Goal: Task Accomplishment & Management: Use online tool/utility

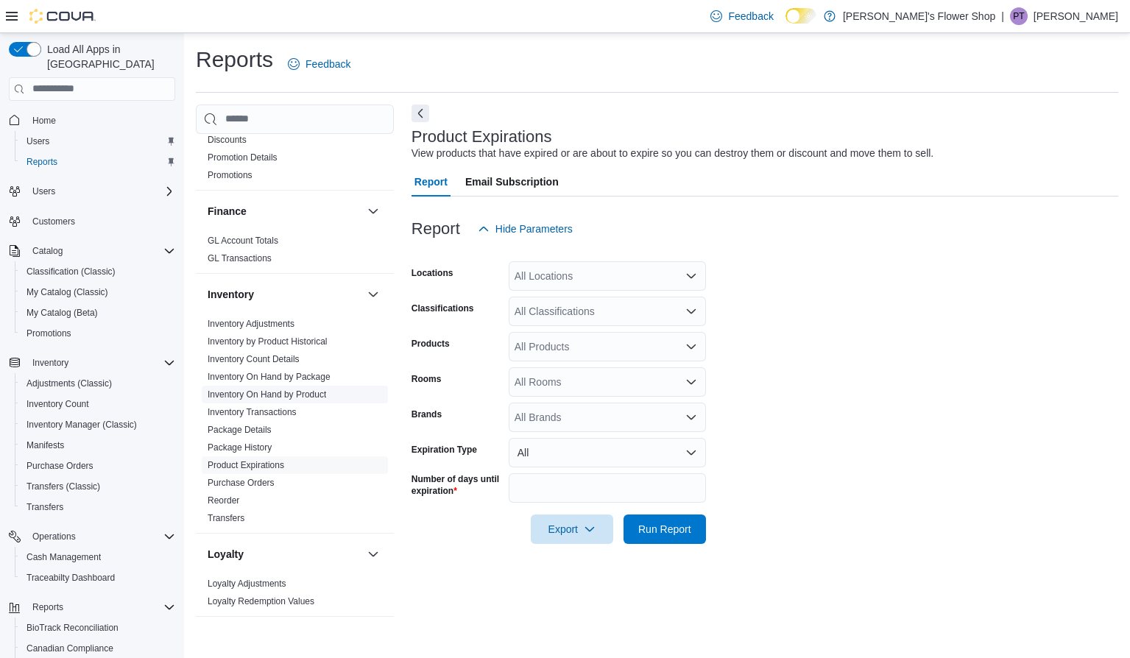
scroll to position [264, 0]
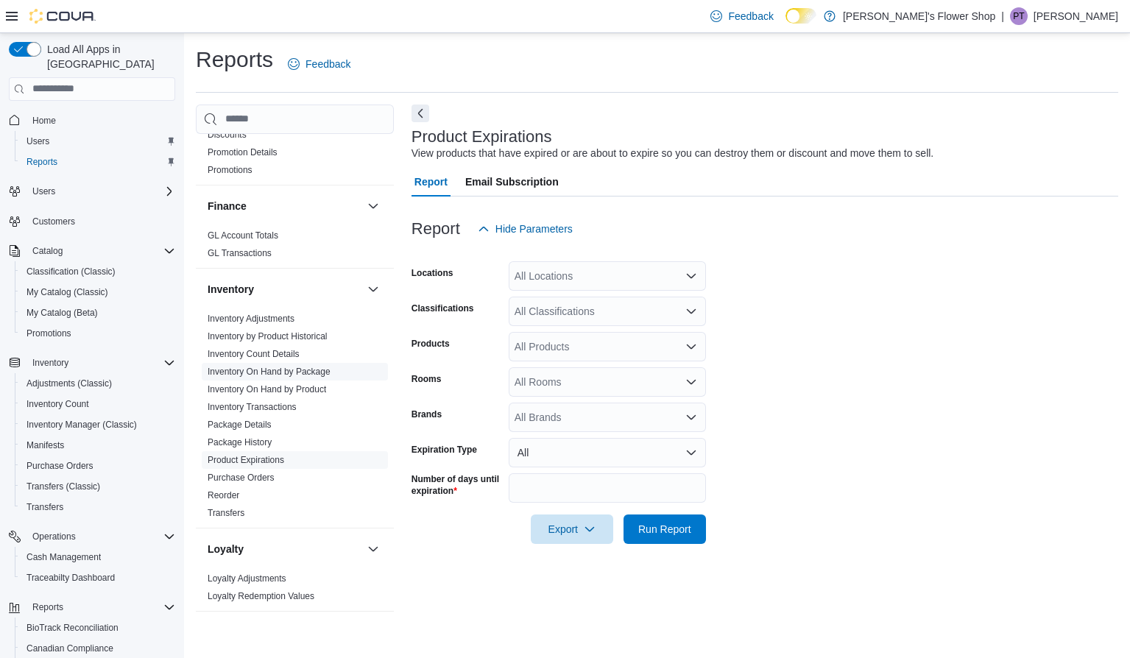
click at [231, 375] on link "Inventory On Hand by Package" at bounding box center [269, 372] width 123 height 10
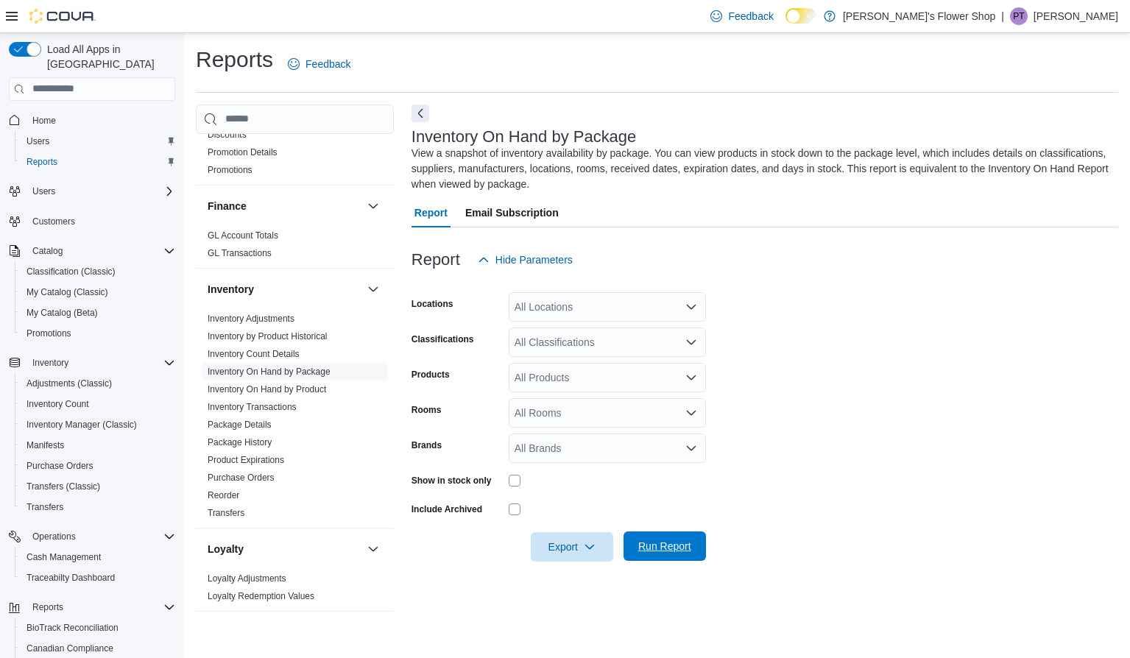
click at [651, 546] on span "Run Report" at bounding box center [664, 546] width 53 height 15
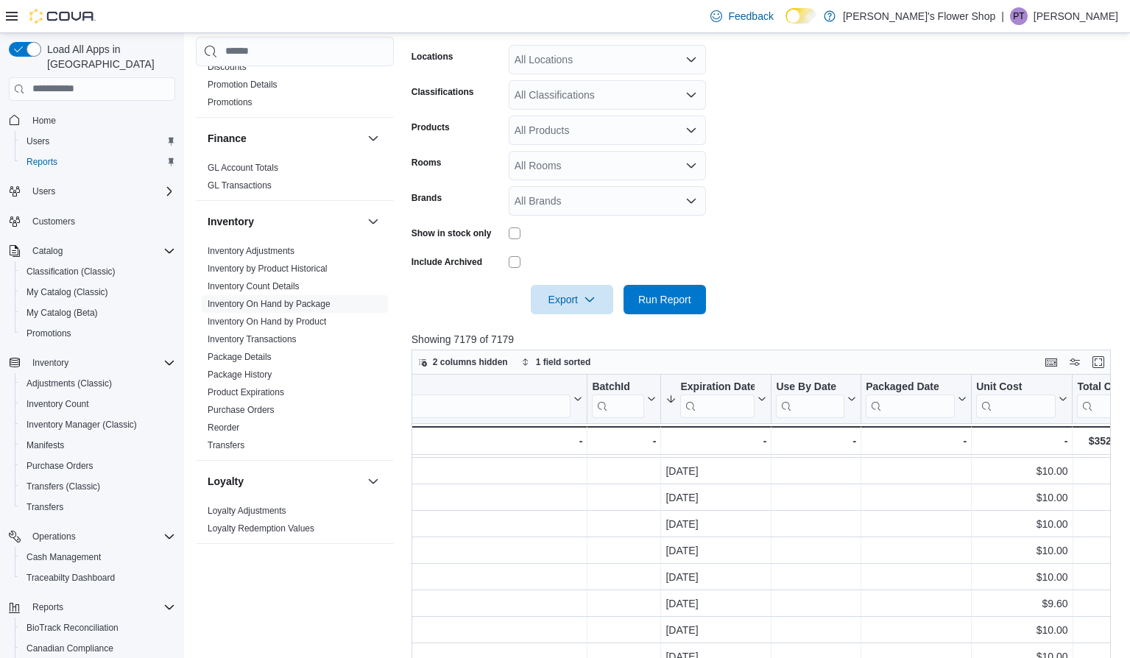
scroll to position [24, 1031]
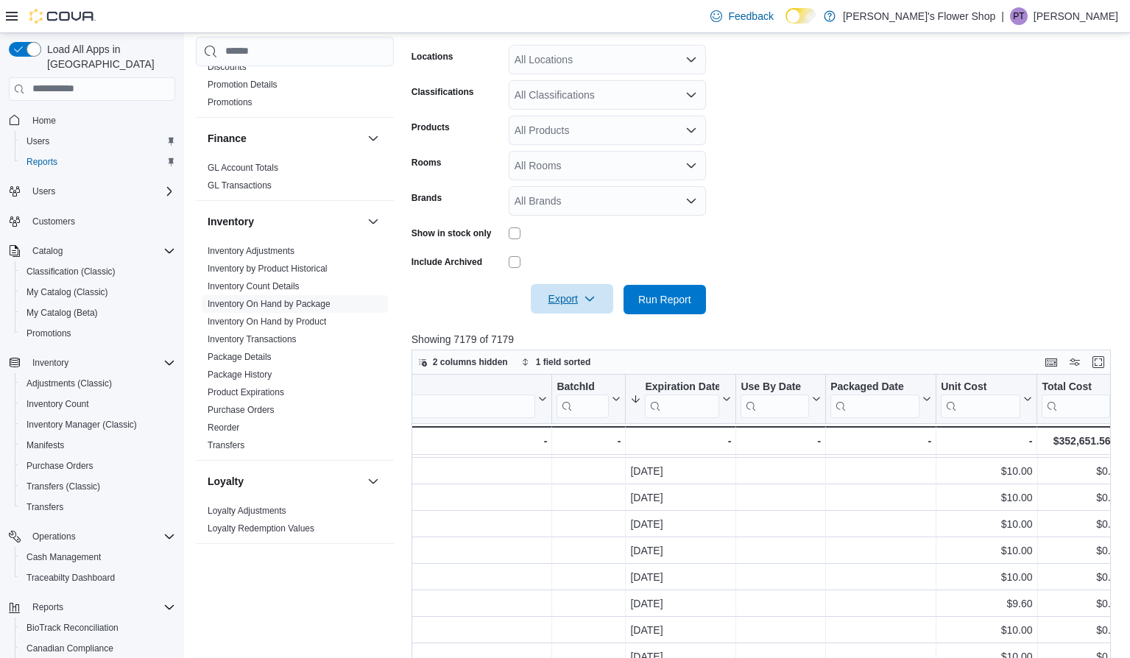
click at [582, 294] on span "Export" at bounding box center [572, 298] width 65 height 29
click at [578, 332] on span "Export to Excel" at bounding box center [573, 329] width 66 height 12
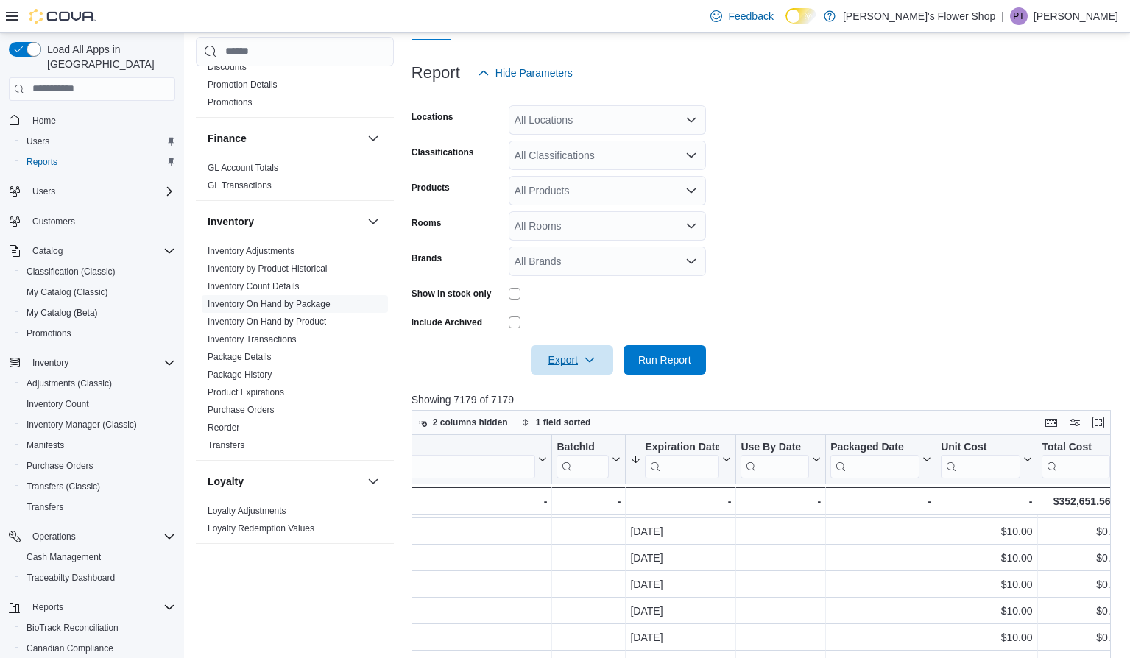
scroll to position [186, 0]
click at [615, 163] on div "All Classifications" at bounding box center [607, 155] width 197 height 29
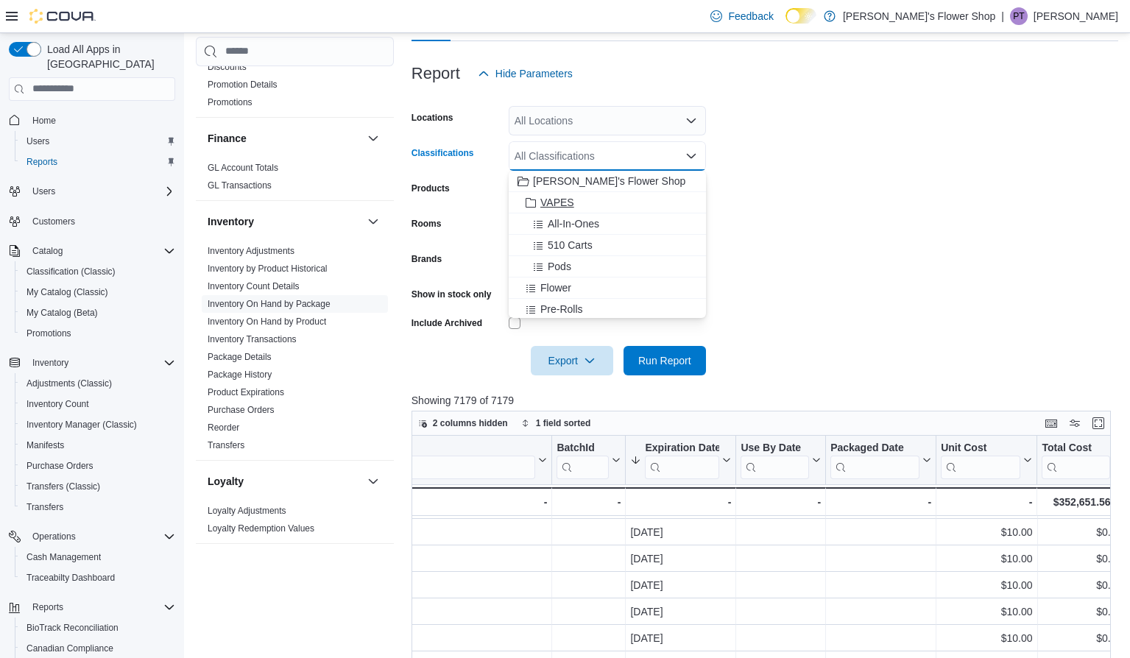
click at [571, 205] on span "VAPES" at bounding box center [557, 202] width 34 height 15
click at [569, 202] on span "All-In-Ones" at bounding box center [574, 202] width 52 height 15
click at [558, 158] on icon "Remove VAPES from selection in this group" at bounding box center [557, 155] width 9 height 9
click at [573, 230] on span "510 Carts" at bounding box center [570, 223] width 45 height 15
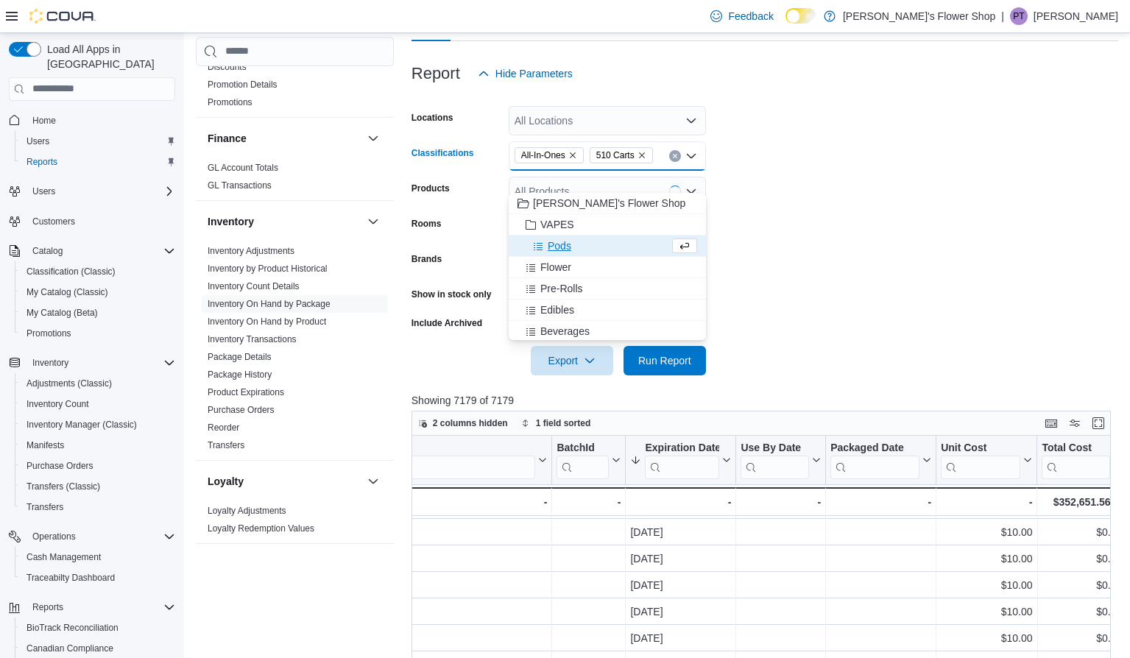
click at [564, 251] on span "Pods" at bounding box center [560, 245] width 24 height 15
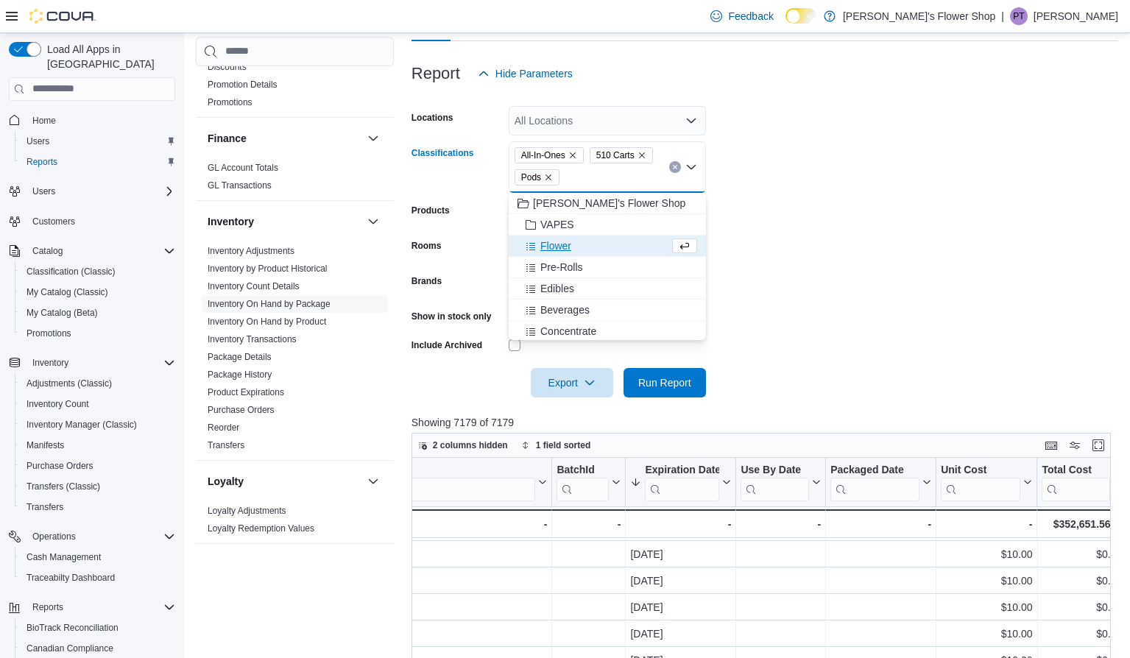
click at [563, 247] on span "Flower" at bounding box center [555, 245] width 31 height 15
click at [563, 247] on span "Pre-Rolls" at bounding box center [561, 245] width 43 height 15
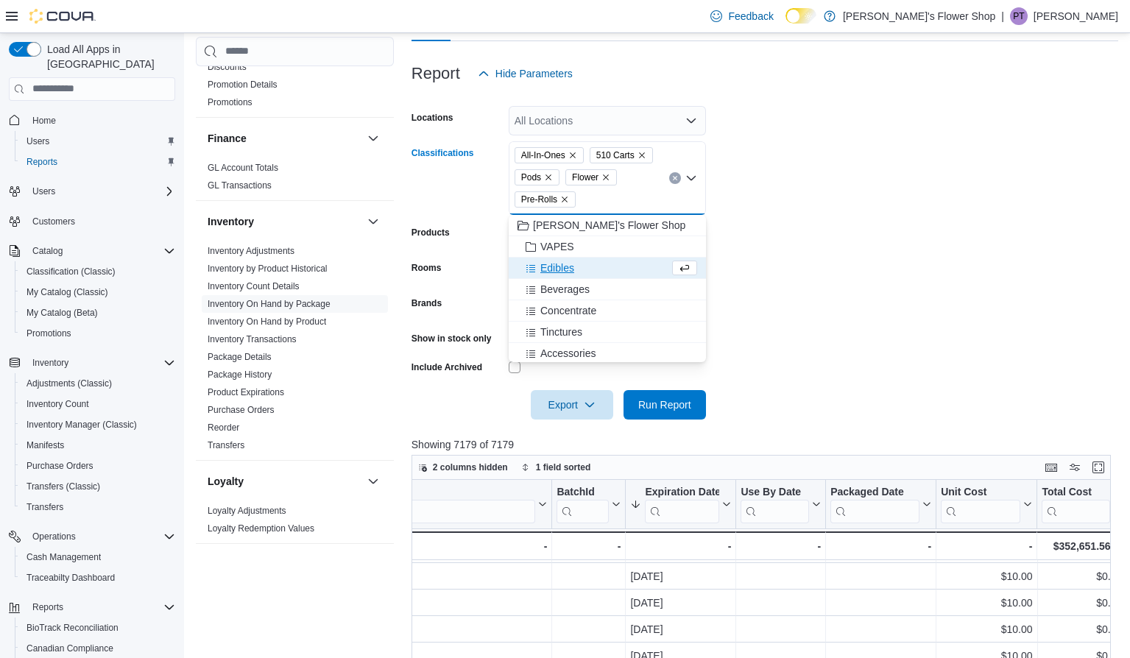
click at [562, 264] on span "Edibles" at bounding box center [557, 268] width 34 height 15
click at [562, 269] on span "Beverages" at bounding box center [564, 268] width 49 height 15
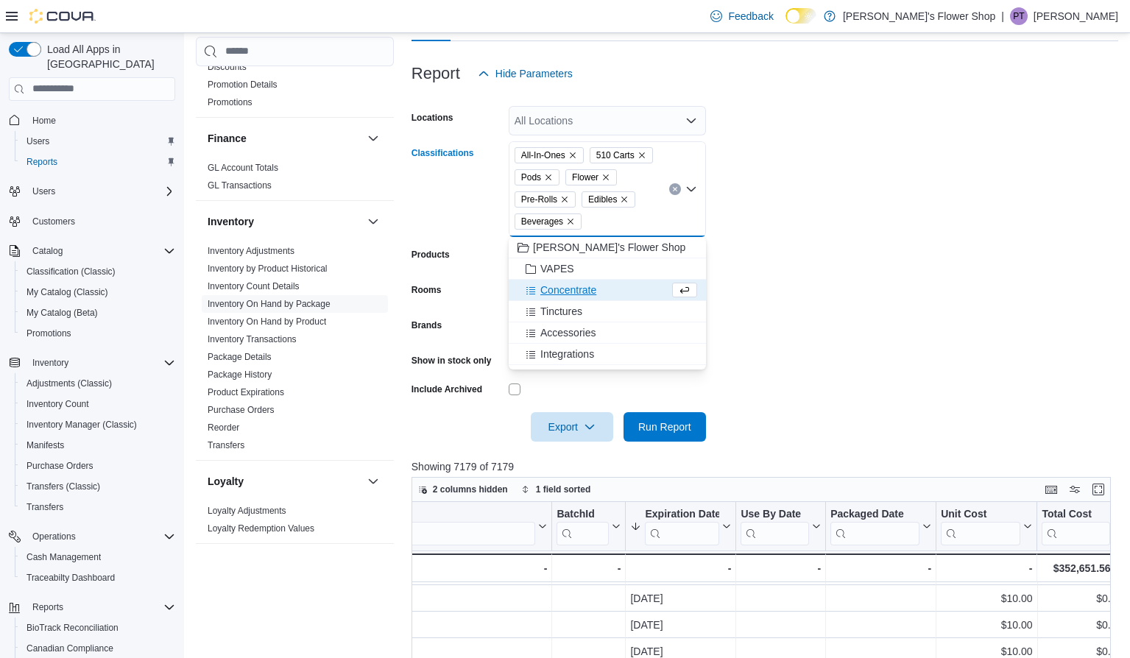
click at [563, 287] on span "Concentrate" at bounding box center [568, 290] width 56 height 15
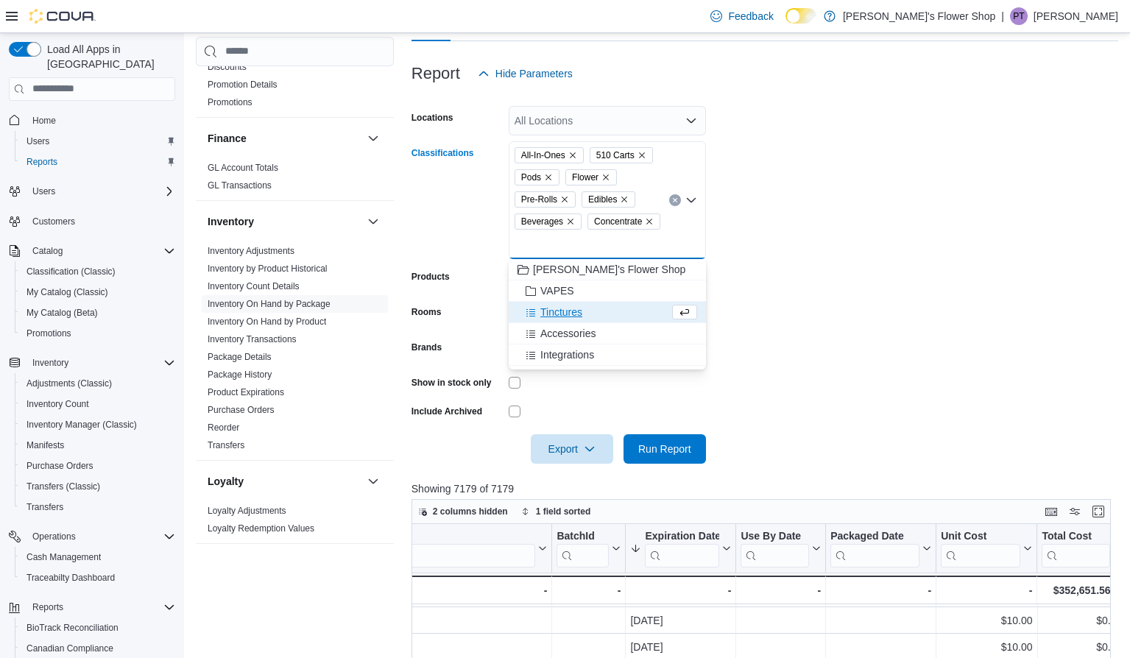
click at [563, 308] on span "Tinctures" at bounding box center [561, 312] width 42 height 15
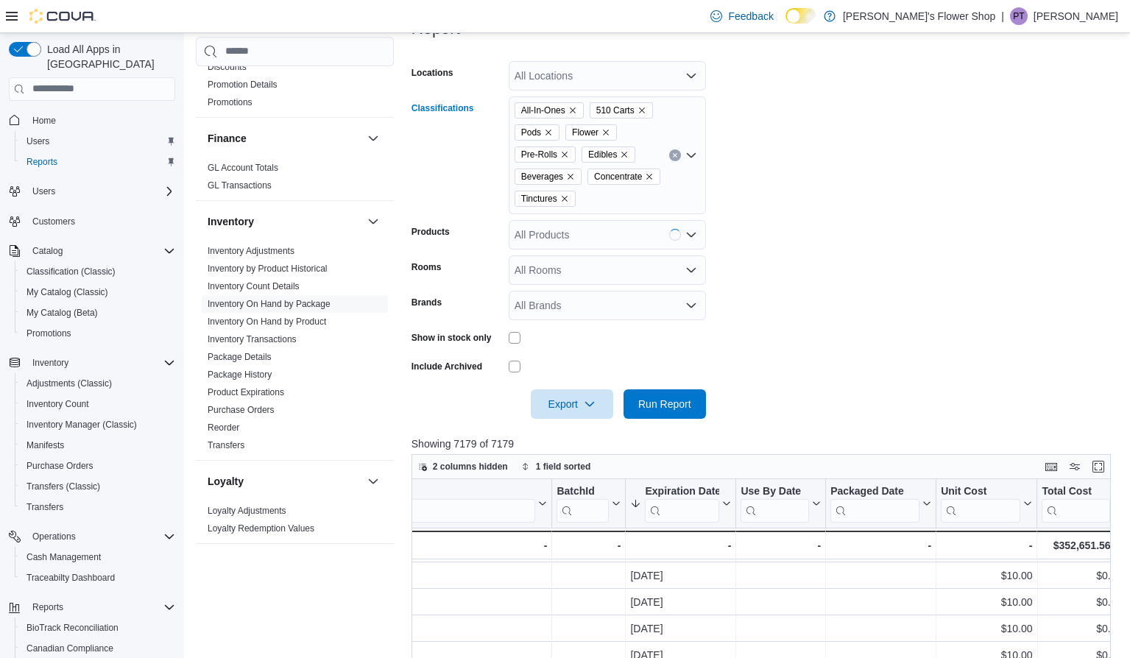
scroll to position [222, 0]
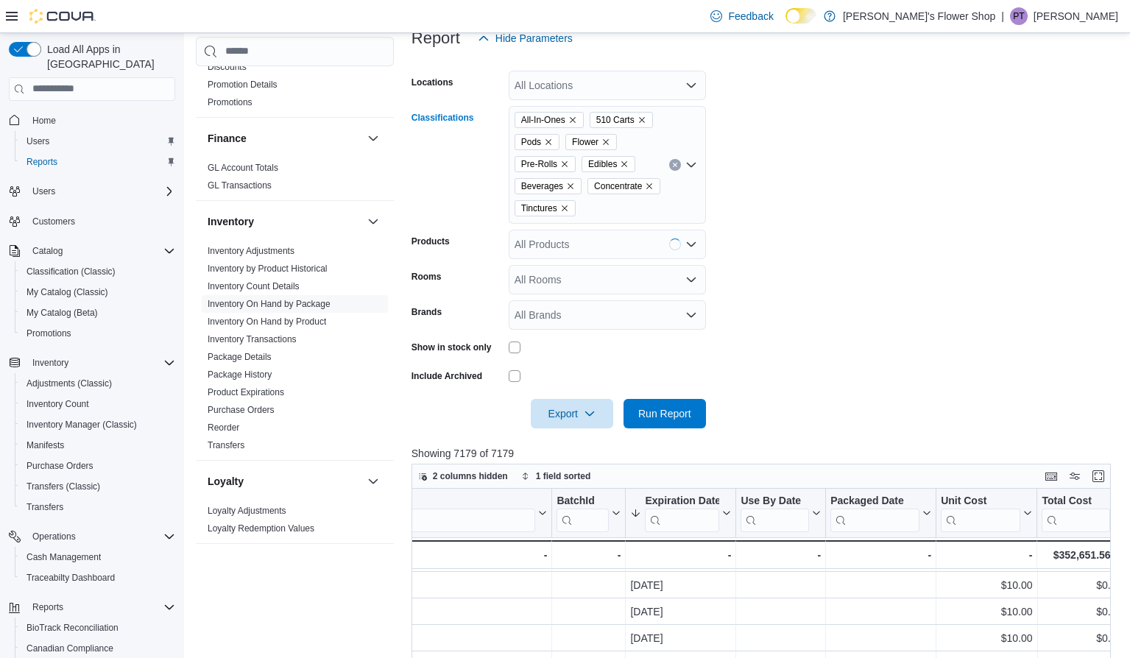
click at [829, 356] on form "Locations All Locations Classifications All-In-Ones 510 Carts Pods Flower Pre-R…" at bounding box center [764, 240] width 707 height 375
click at [654, 259] on div "All Products" at bounding box center [607, 244] width 197 height 29
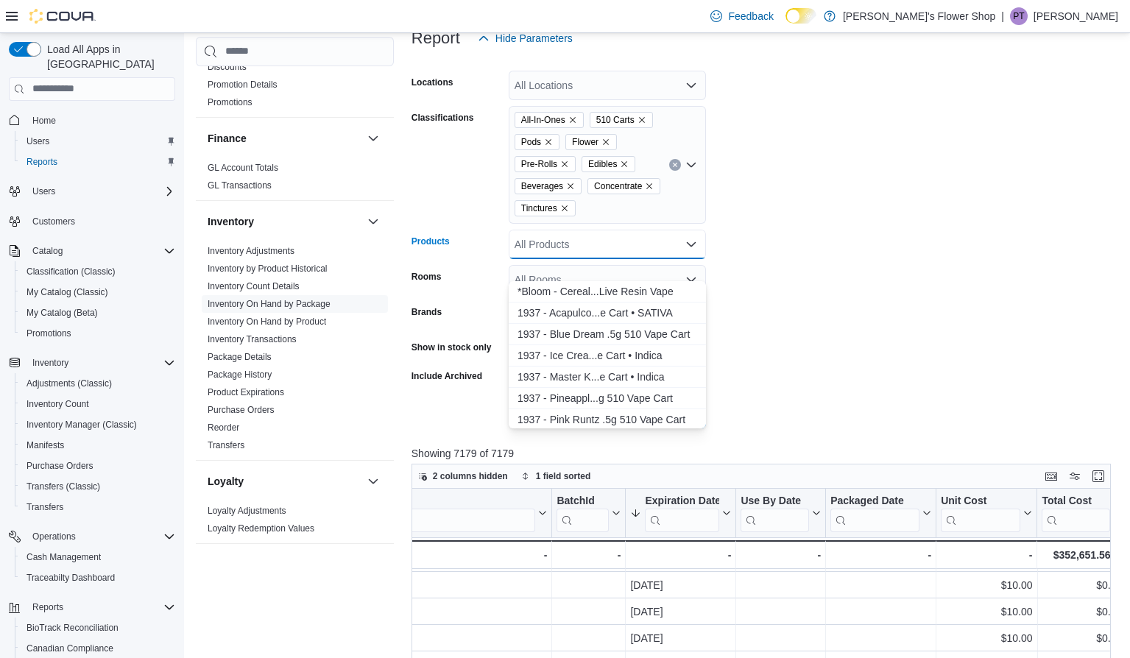
click at [855, 260] on form "Locations All Locations Classifications All-In-Ones 510 Carts Pods Flower Pre-R…" at bounding box center [764, 240] width 707 height 375
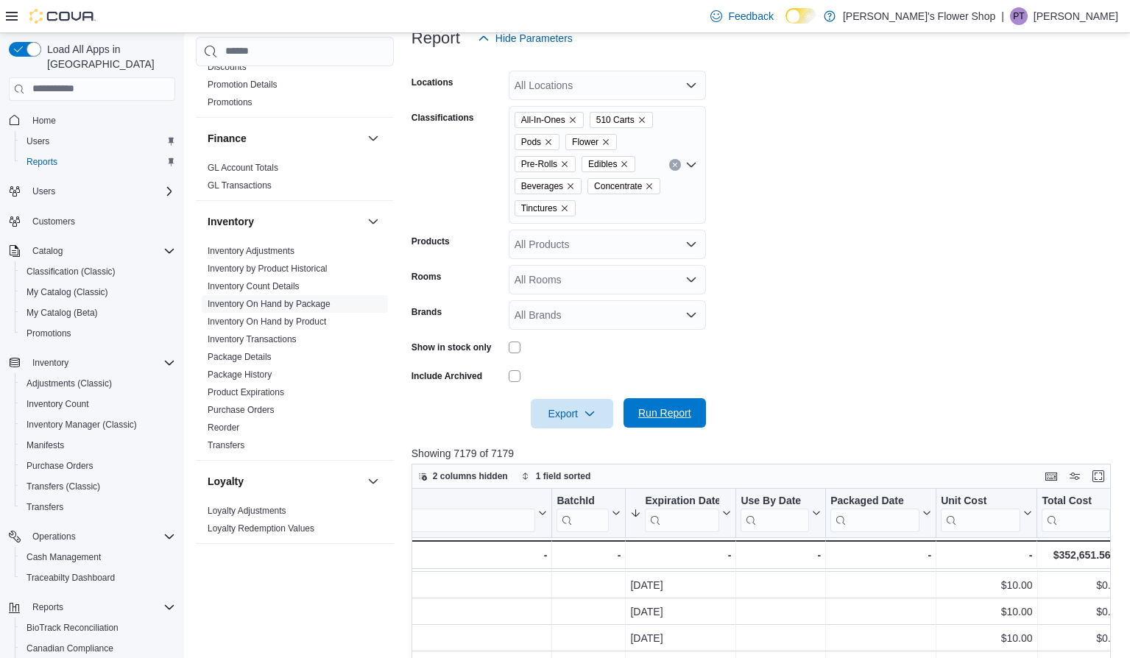
click at [692, 428] on span "Run Report" at bounding box center [664, 412] width 65 height 29
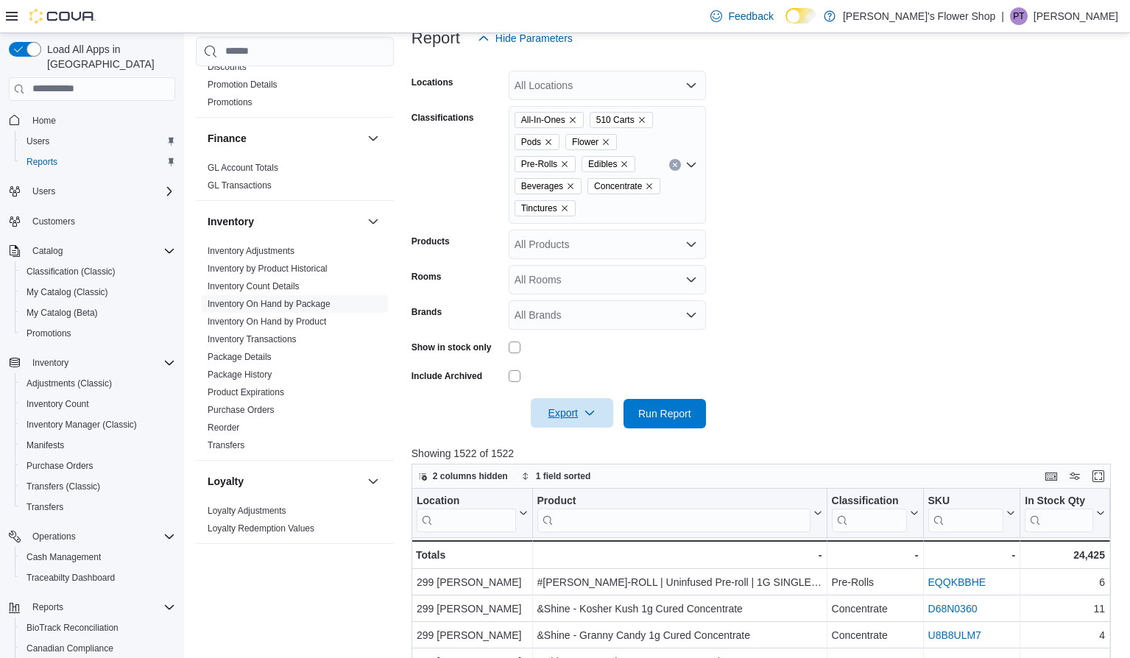
click at [597, 428] on span "Export" at bounding box center [572, 412] width 65 height 29
click at [584, 466] on span "Export to Excel" at bounding box center [573, 465] width 66 height 12
